Goal: Information Seeking & Learning: Learn about a topic

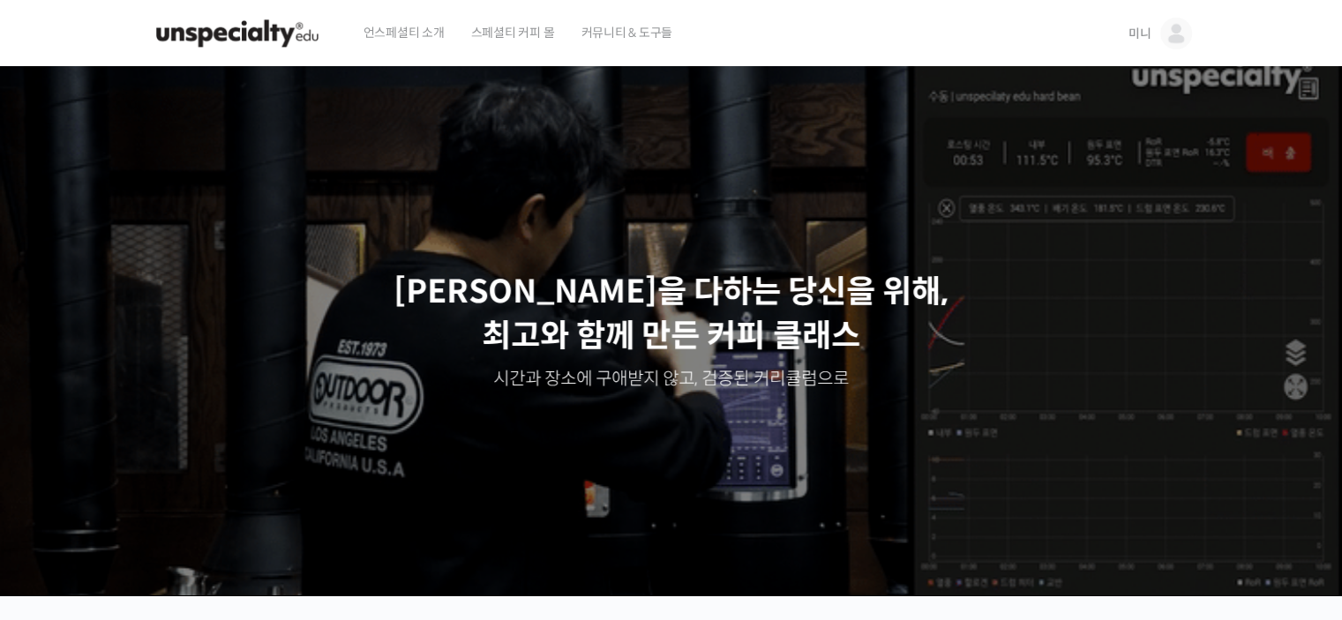
click at [1140, 34] on span "미니" at bounding box center [1139, 34] width 23 height 16
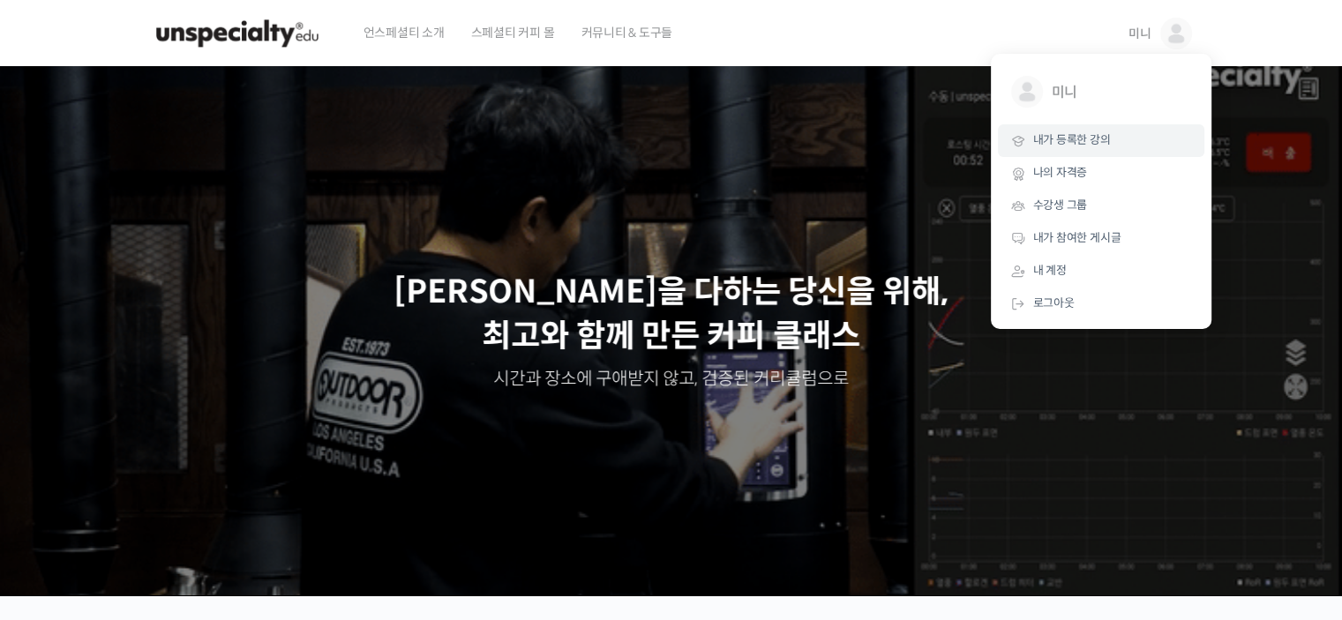
click at [1114, 148] on link "내가 등록한 강의" at bounding box center [1101, 140] width 206 height 33
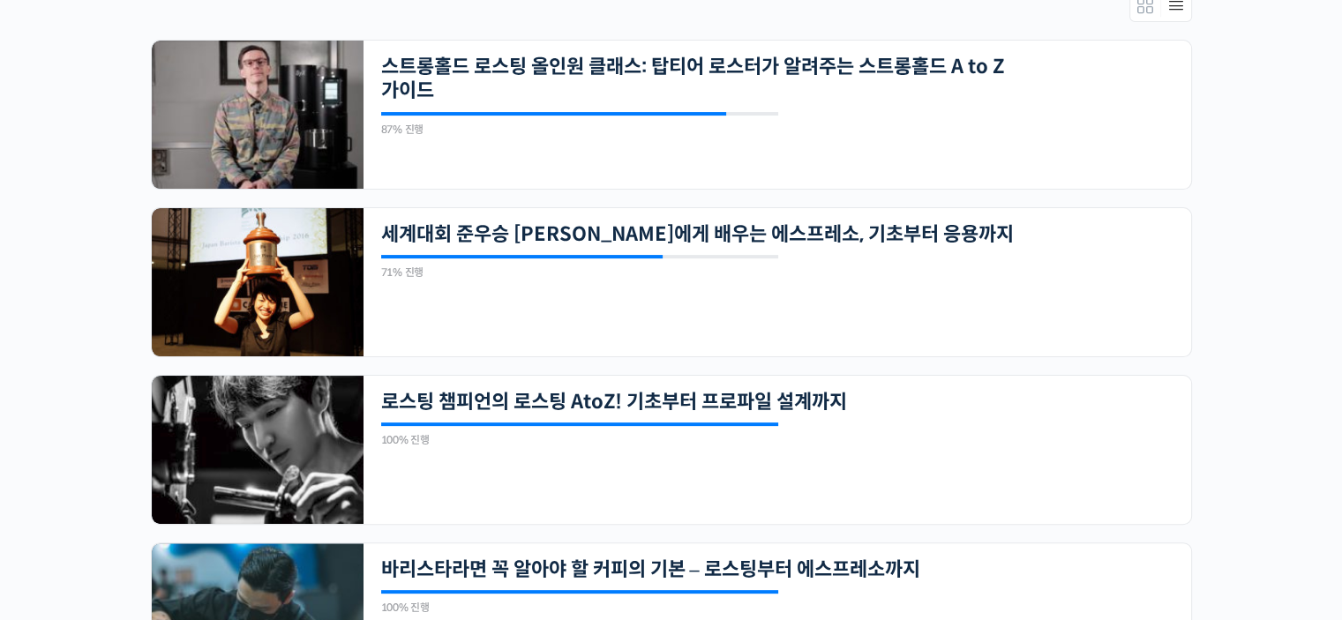
scroll to position [441, 0]
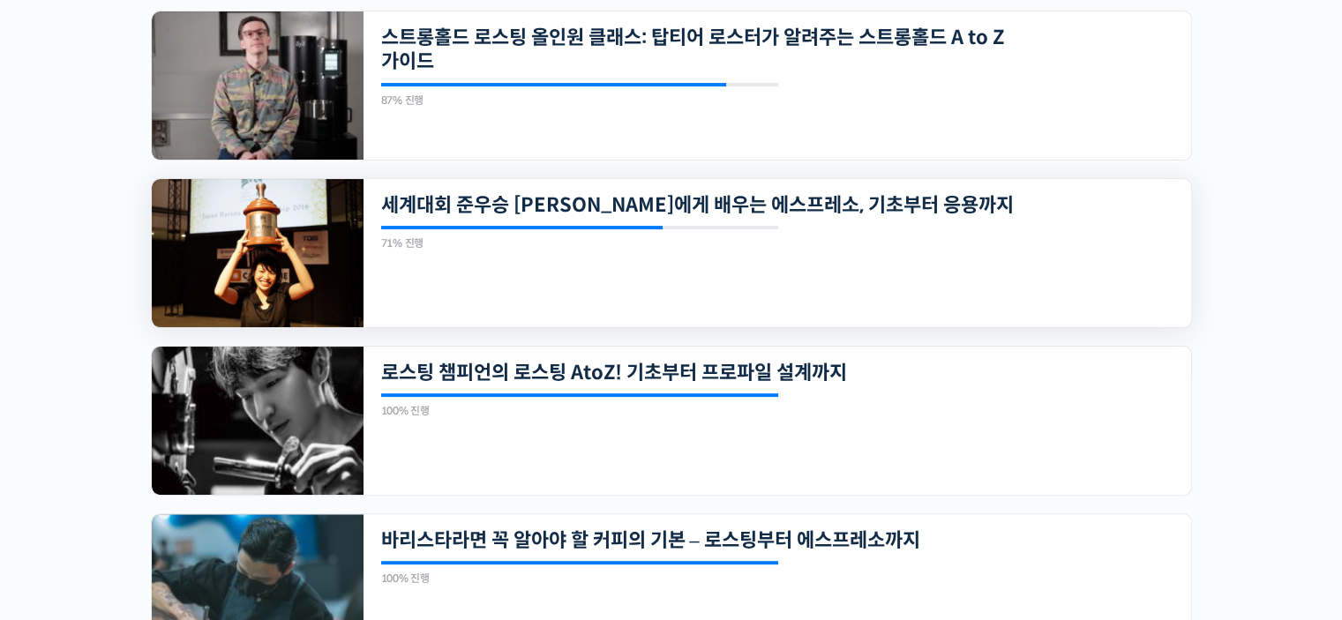
click at [318, 280] on img at bounding box center [258, 253] width 212 height 148
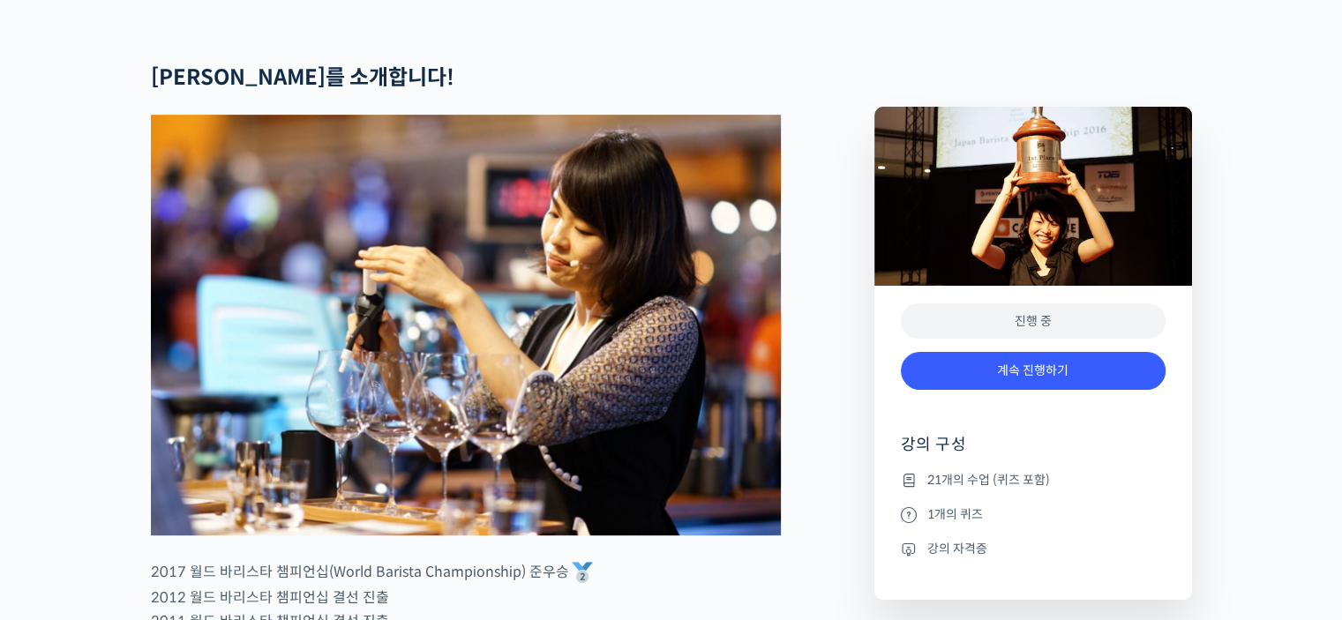
scroll to position [970, 0]
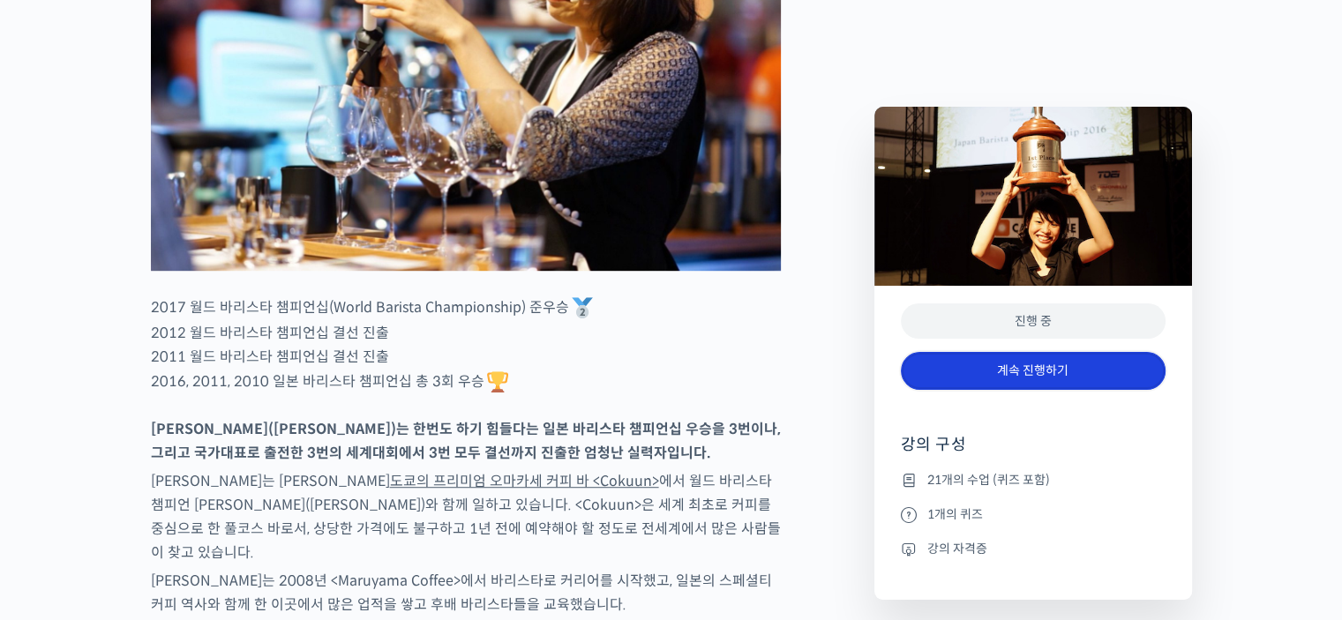
click at [986, 378] on link "계속 진행하기" at bounding box center [1033, 371] width 265 height 38
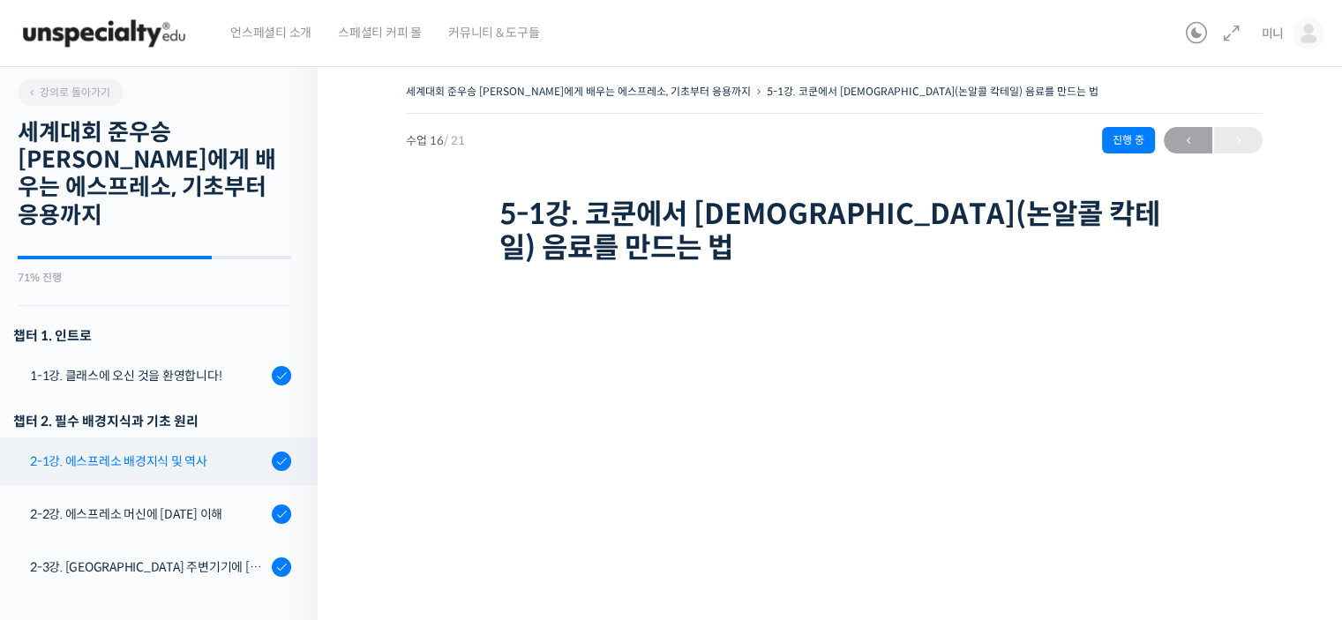
click at [166, 444] on link "2-1강. 에스프레소 배경지식 및 역사" at bounding box center [154, 462] width 326 height 48
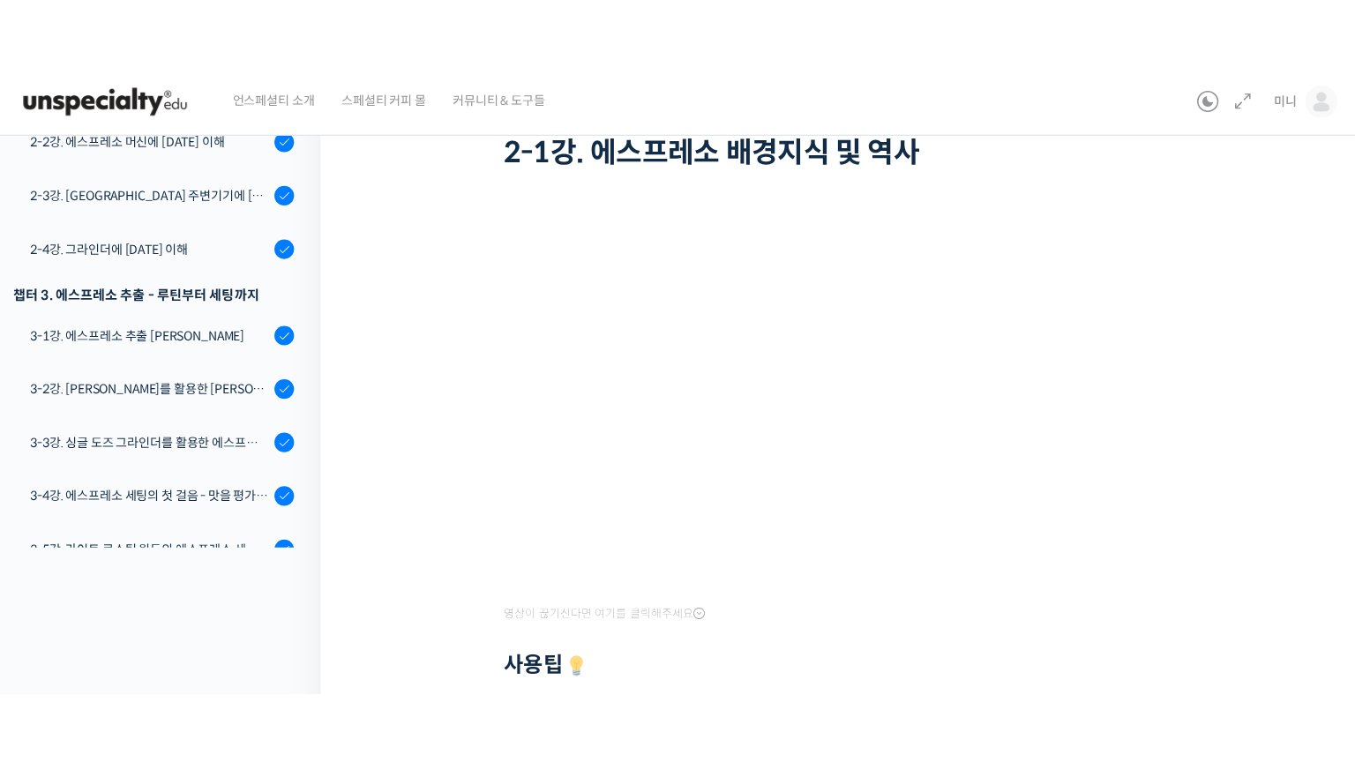
scroll to position [128, 0]
